Goal: Contribute content

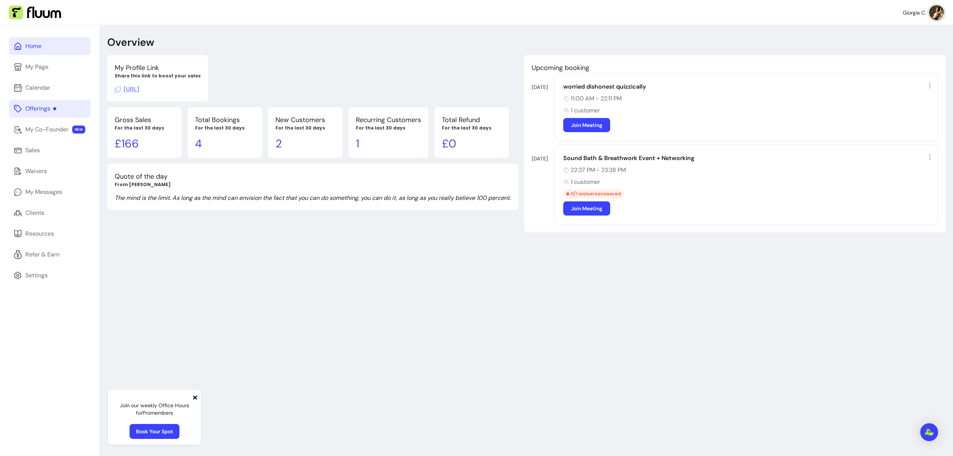
click at [51, 112] on div "Offerings" at bounding box center [40, 108] width 31 height 9
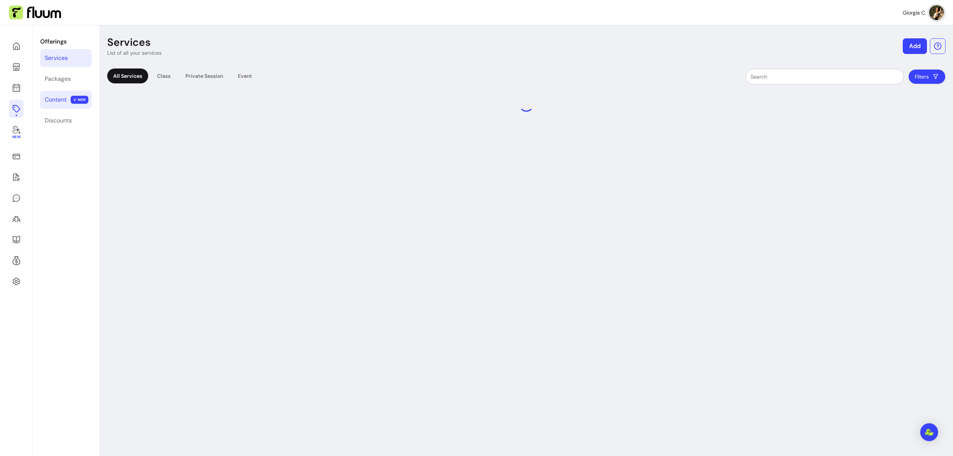
click at [67, 99] on div "Content" at bounding box center [56, 99] width 22 height 9
click at [907, 47] on link "Add" at bounding box center [914, 46] width 23 height 15
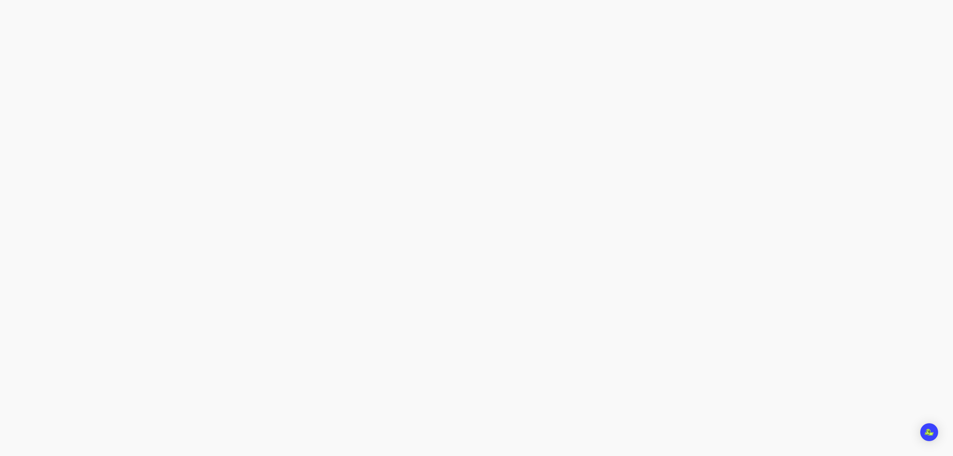
select select "***"
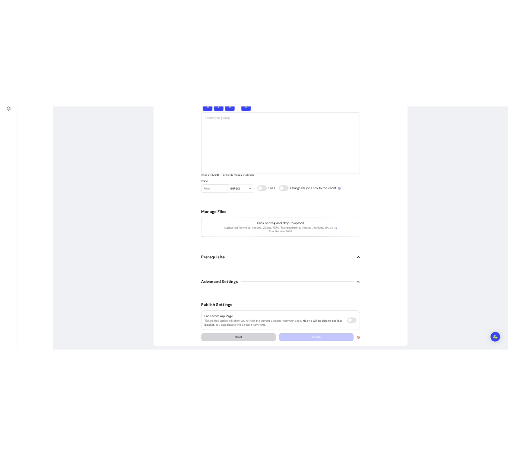
scroll to position [281, 0]
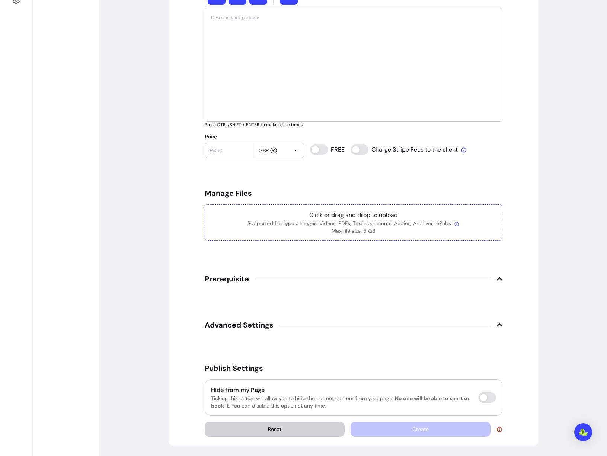
click at [333, 222] on p "Supported file types: Images, Videos, PDFs, Text documents, Audios, Archives, e…" at bounding box center [353, 223] width 285 height 7
